Goal: Task Accomplishment & Management: Manage account settings

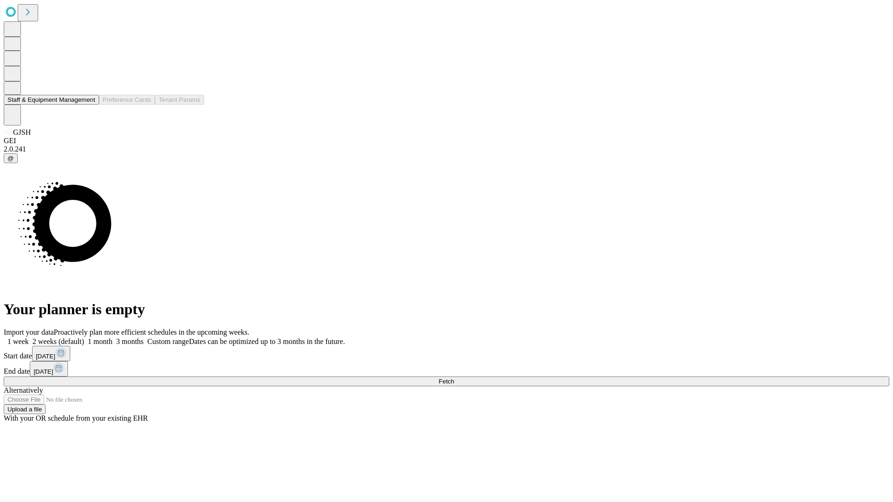
click at [89, 105] on button "Staff & Equipment Management" at bounding box center [51, 100] width 95 height 10
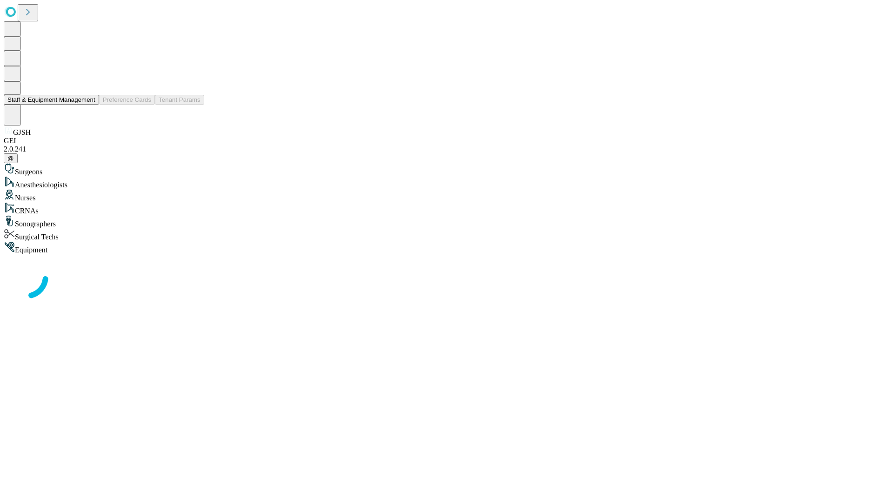
click at [89, 105] on button "Staff & Equipment Management" at bounding box center [51, 100] width 95 height 10
